Goal: Information Seeking & Learning: Learn about a topic

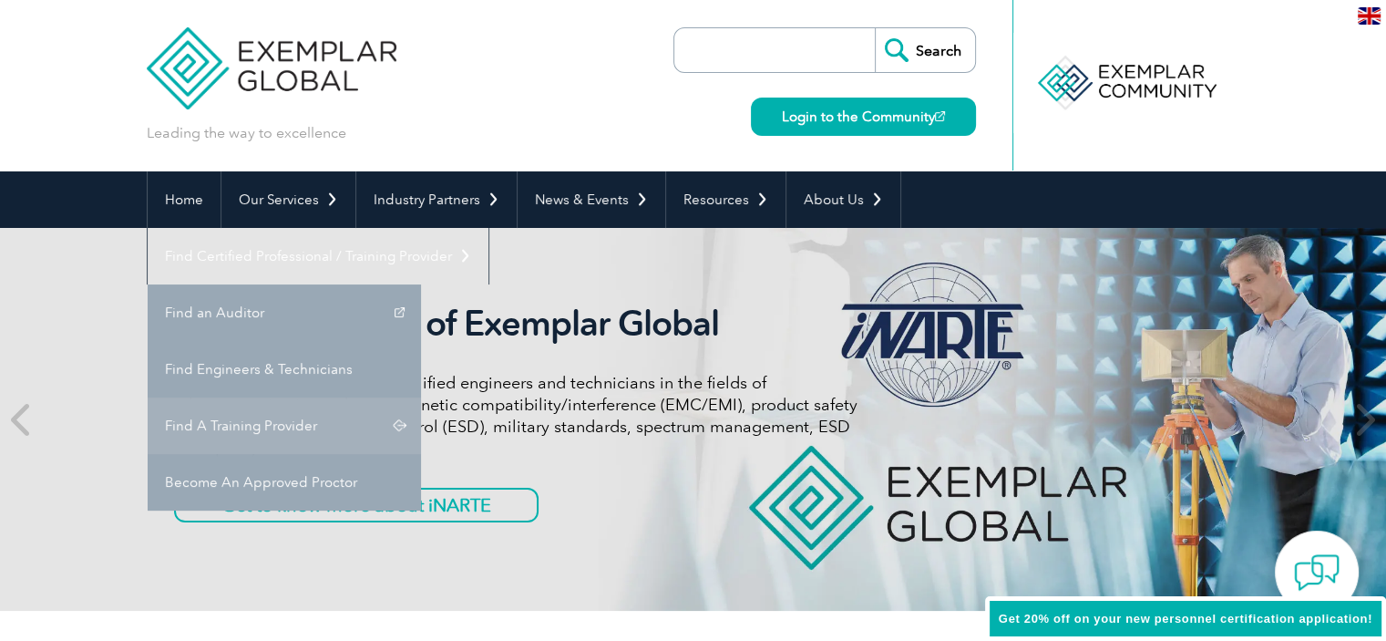
click at [421, 397] on link "Find A Training Provider" at bounding box center [284, 425] width 273 height 56
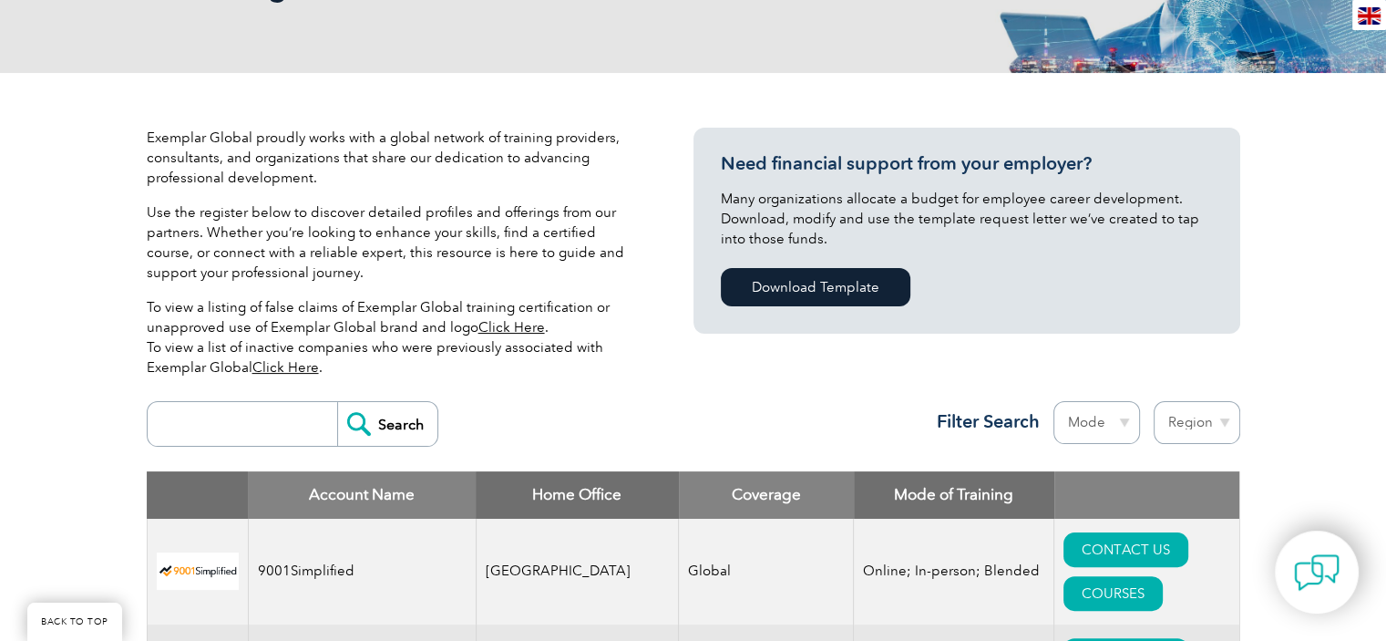
scroll to position [364, 0]
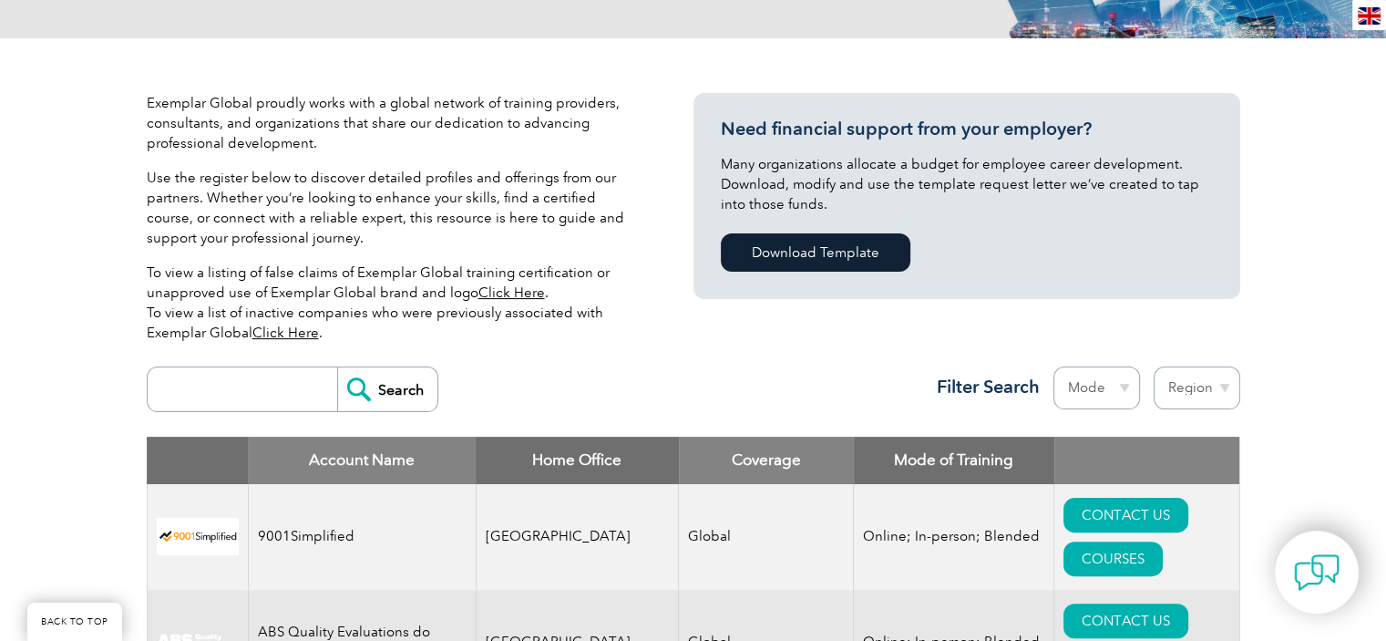
click at [272, 387] on input "search" at bounding box center [247, 389] width 180 height 44
type input "punyam"
click at [386, 388] on input "Search" at bounding box center [387, 389] width 100 height 44
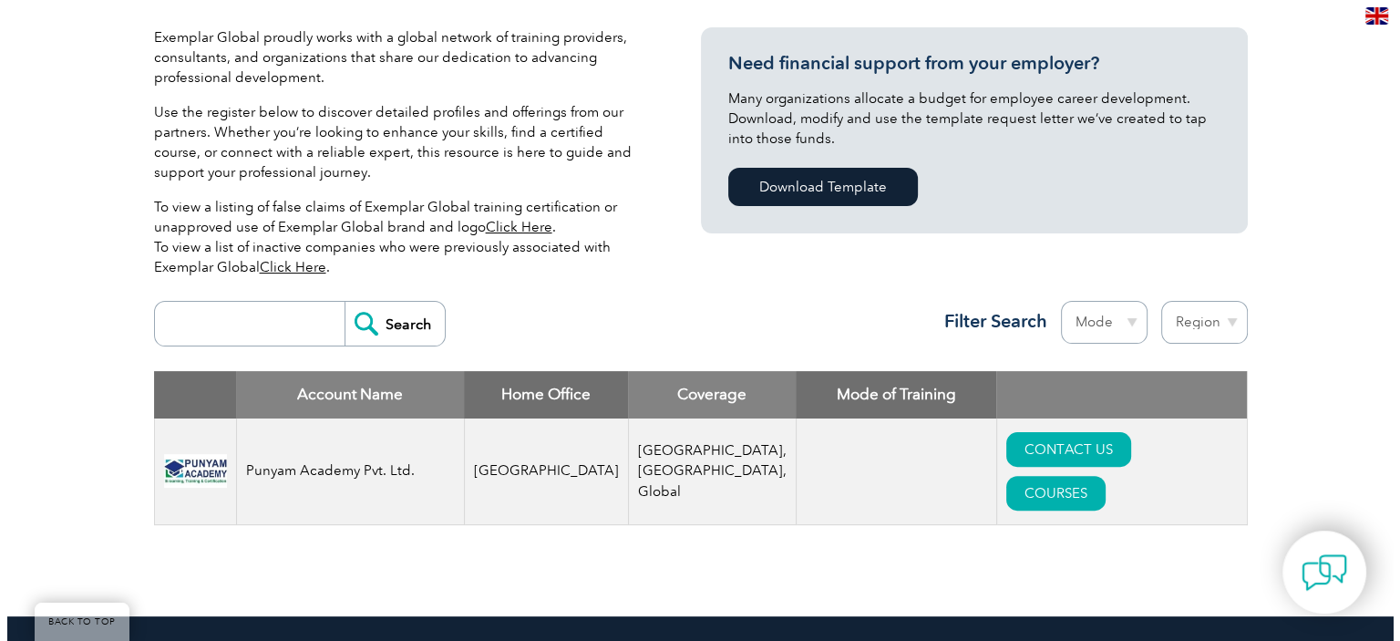
scroll to position [456, 0]
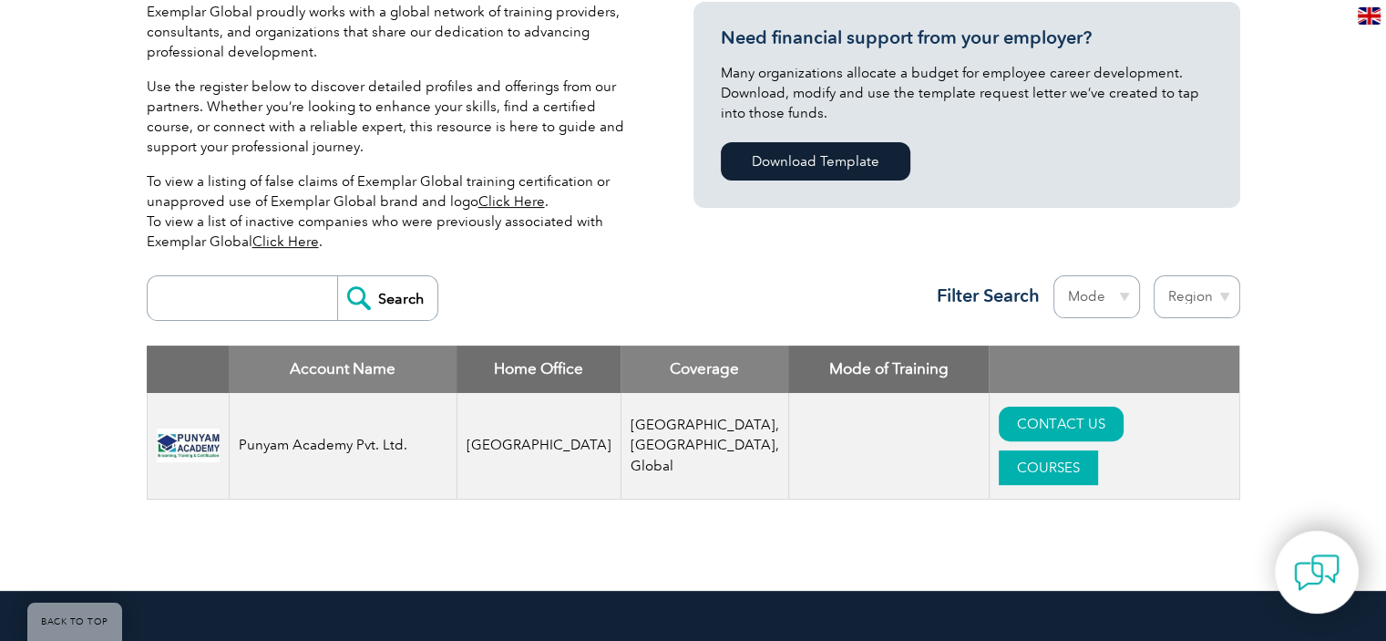
click at [1098, 450] on link "COURSES" at bounding box center [1048, 467] width 99 height 35
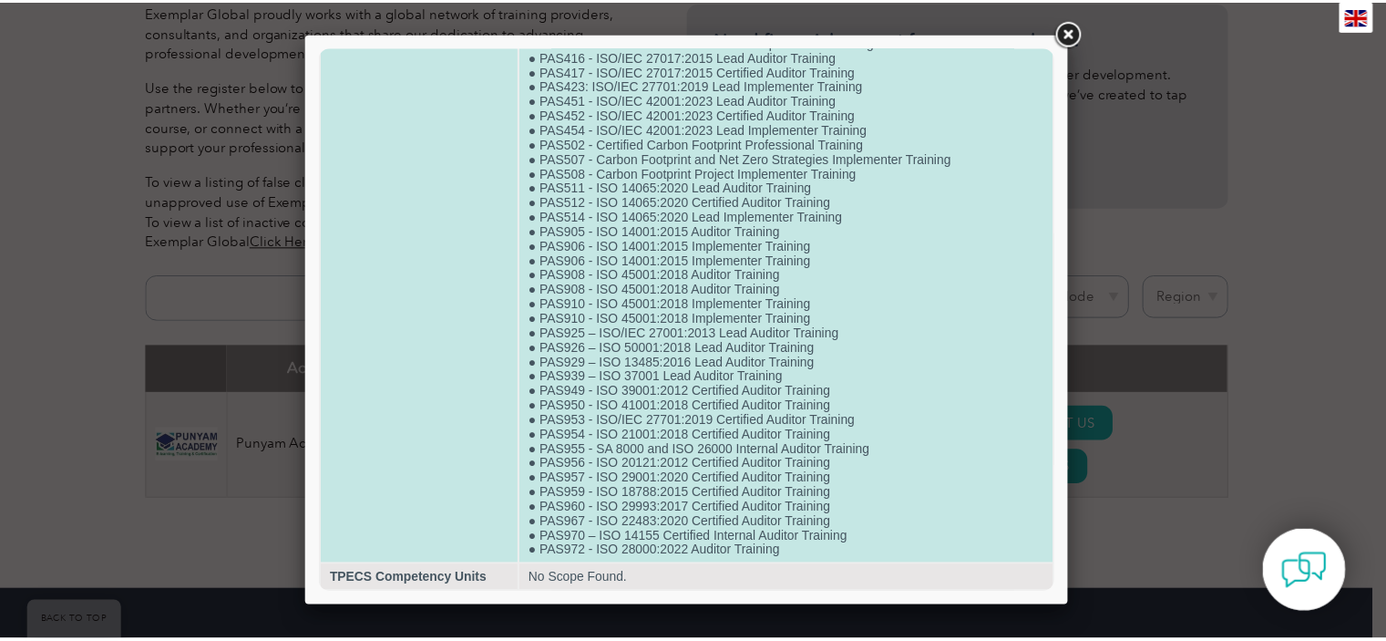
scroll to position [1791, 0]
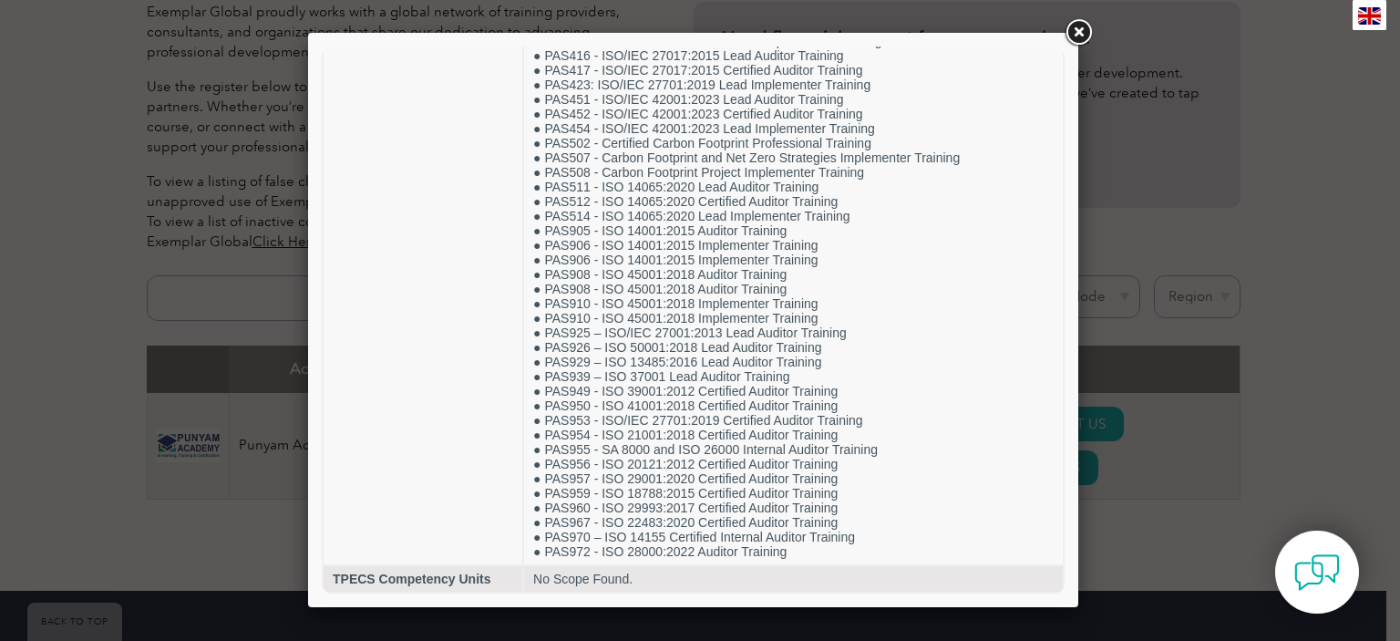
click at [1082, 26] on link at bounding box center [1078, 32] width 33 height 33
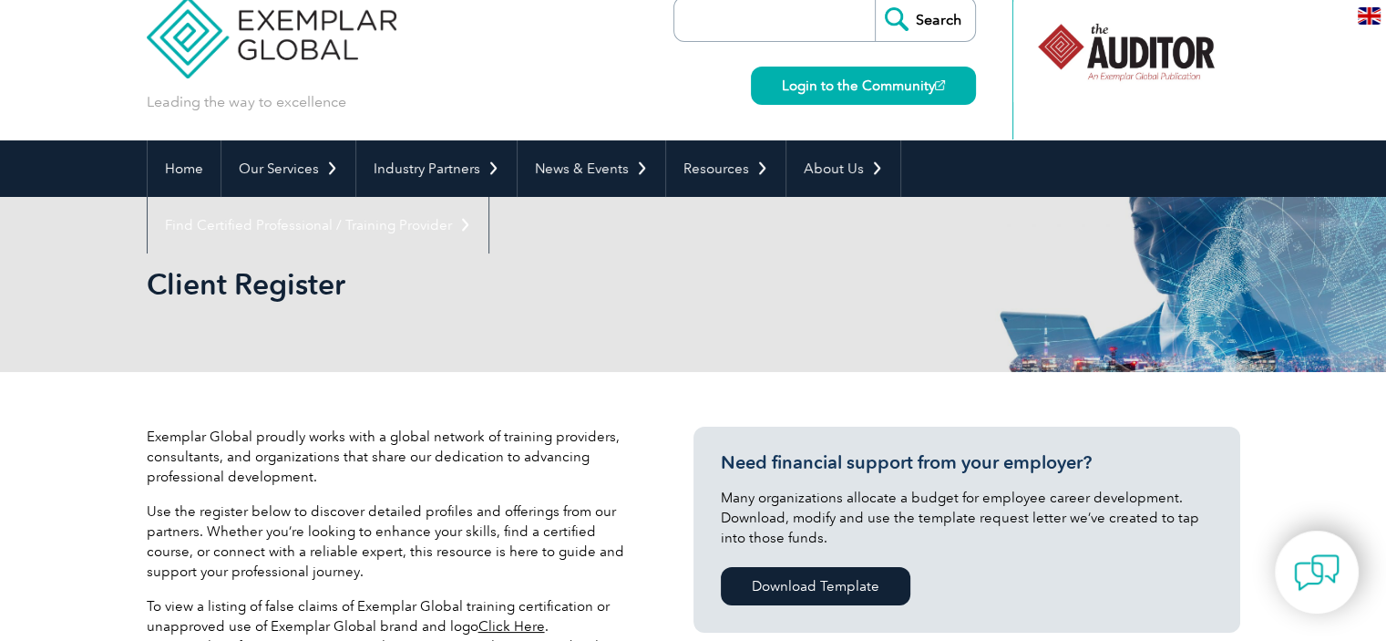
scroll to position [0, 0]
